Goal: Task Accomplishment & Management: Use online tool/utility

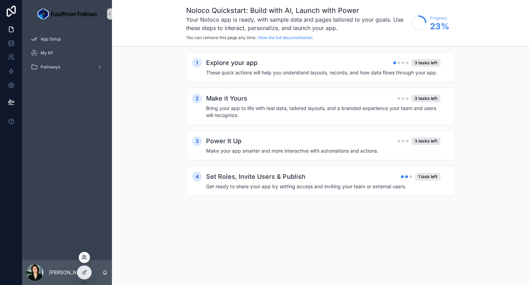
click at [82, 257] on icon at bounding box center [84, 258] width 6 height 6
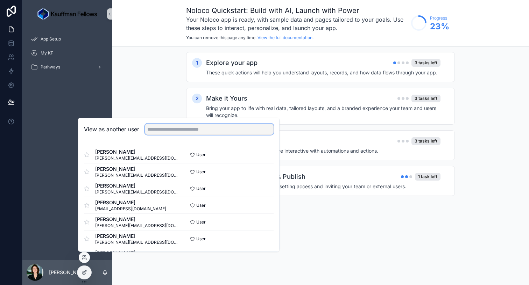
click at [170, 129] on input "text" at bounding box center [209, 129] width 129 height 11
type input "**********"
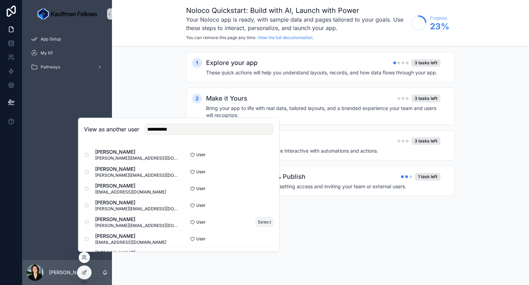
click at [264, 221] on button "Select" at bounding box center [264, 222] width 18 height 10
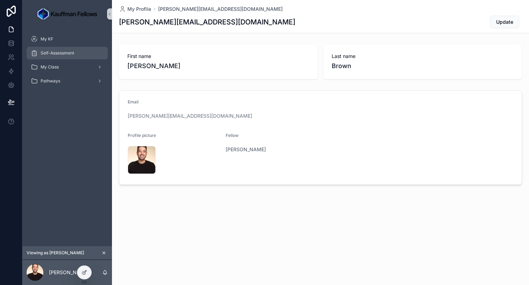
click at [65, 56] on span "Self-Assessment" at bounding box center [58, 53] width 34 height 6
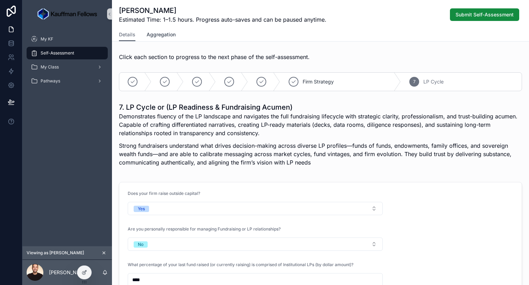
click at [159, 34] on span "Aggregation" at bounding box center [160, 34] width 29 height 7
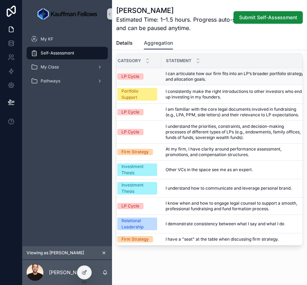
scroll to position [0, 9]
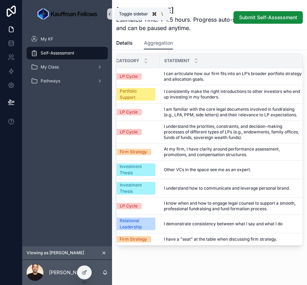
click at [110, 16] on icon "scrollable content" at bounding box center [109, 14] width 5 height 5
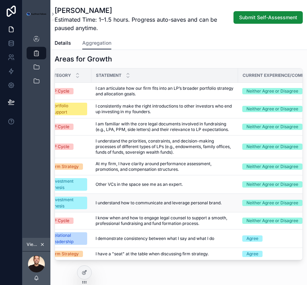
scroll to position [0, 0]
